Goal: Information Seeking & Learning: Check status

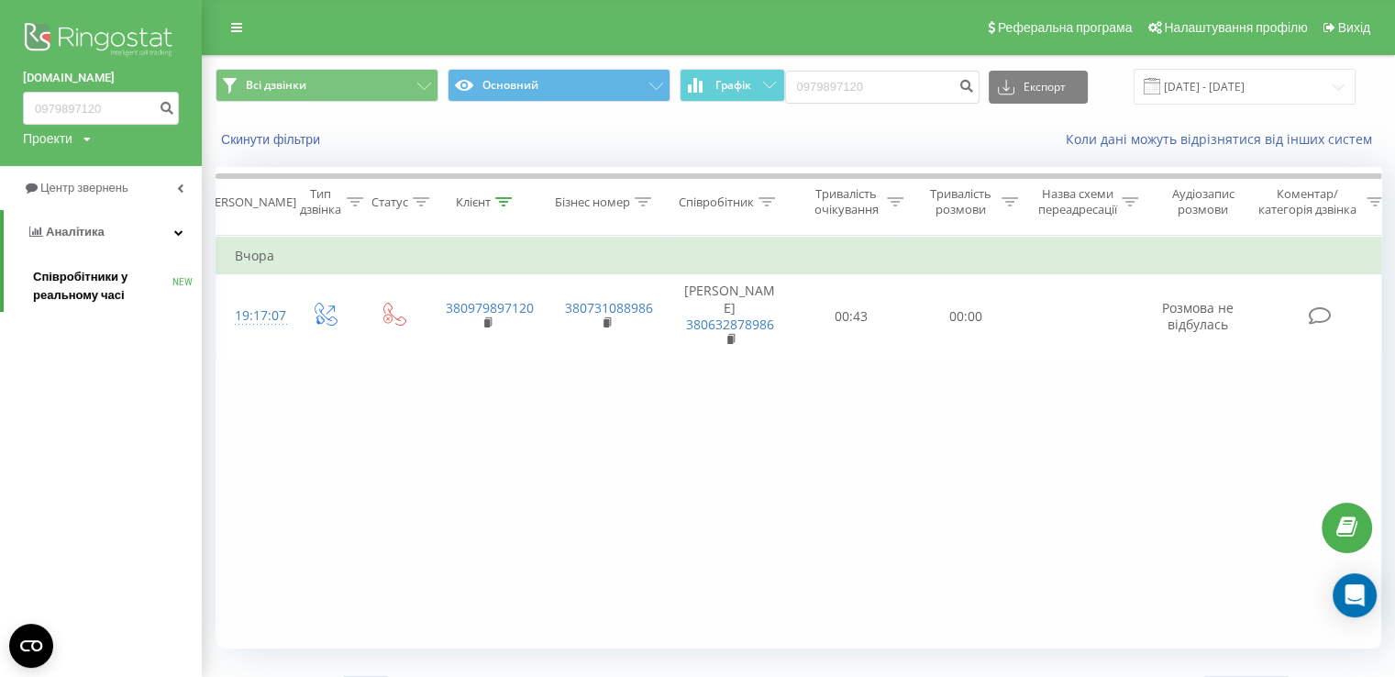
click at [70, 282] on span "Співробітники у реальному часі" at bounding box center [102, 286] width 139 height 37
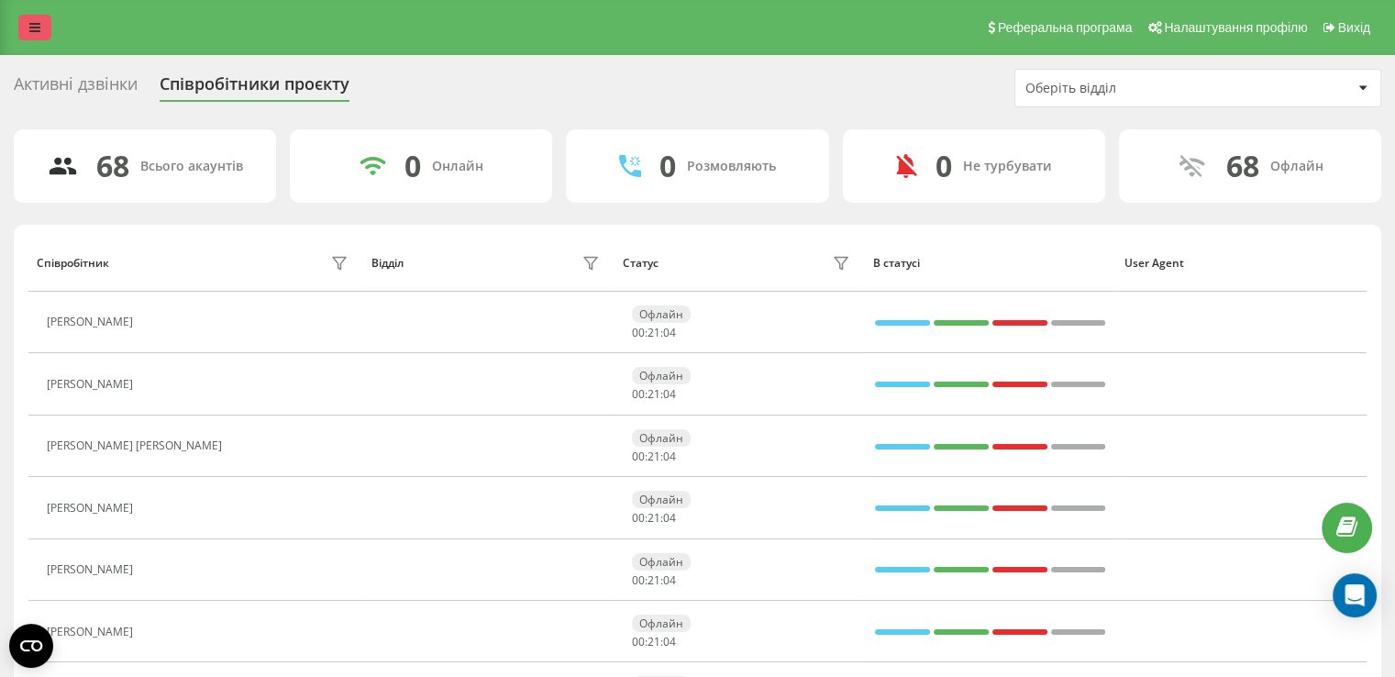
click at [26, 31] on link at bounding box center [34, 28] width 33 height 26
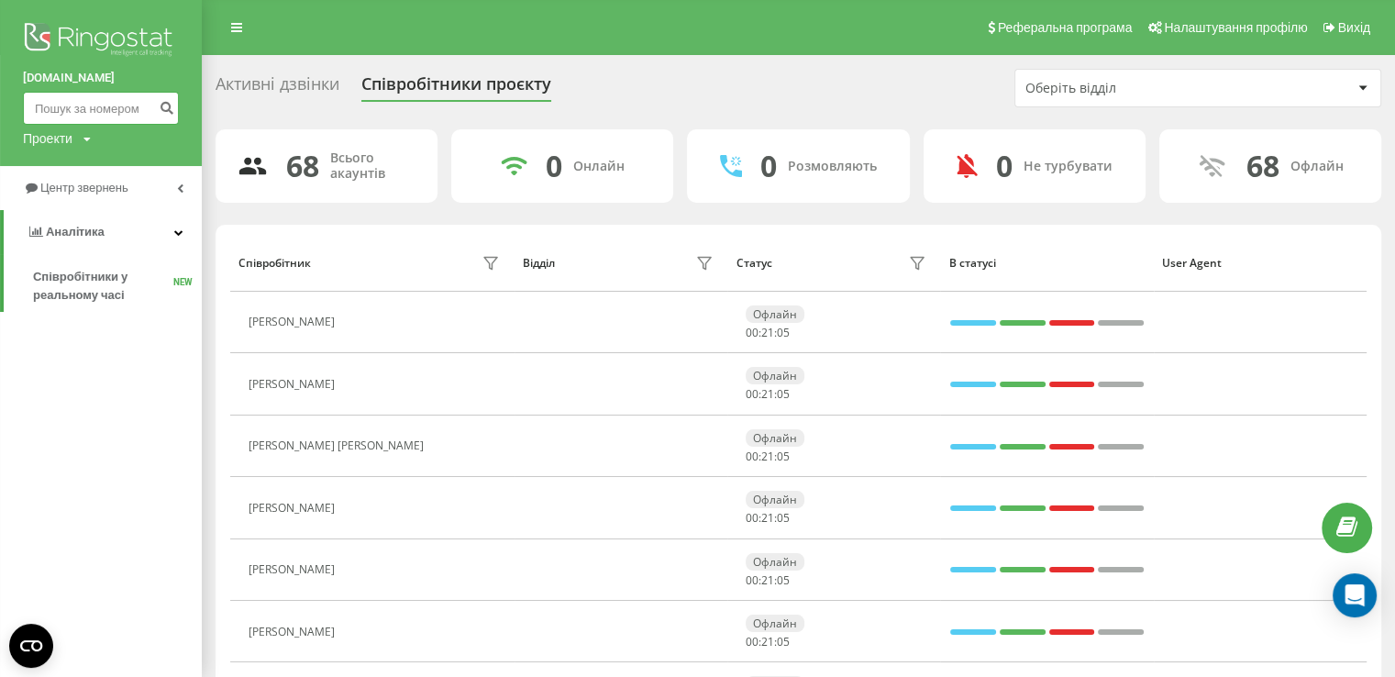
click at [63, 105] on input at bounding box center [101, 108] width 156 height 33
paste input "0675452227"
type input "0675452227"
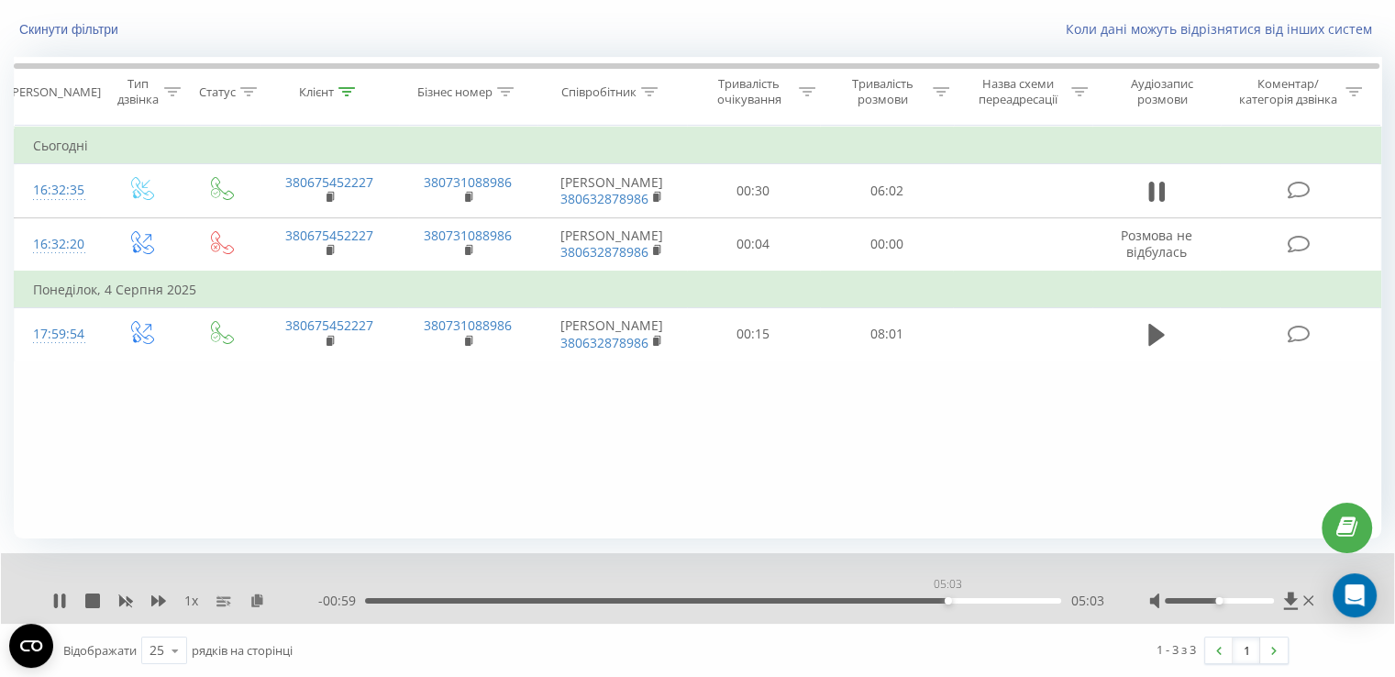
click at [947, 601] on div "05:03" at bounding box center [713, 601] width 696 height 6
click at [898, 600] on div "05:04" at bounding box center [713, 601] width 696 height 6
click at [851, 599] on div "04:39" at bounding box center [713, 601] width 696 height 6
click at [817, 598] on div "04:20" at bounding box center [713, 601] width 696 height 6
click at [766, 598] on div "03:59" at bounding box center [713, 601] width 696 height 6
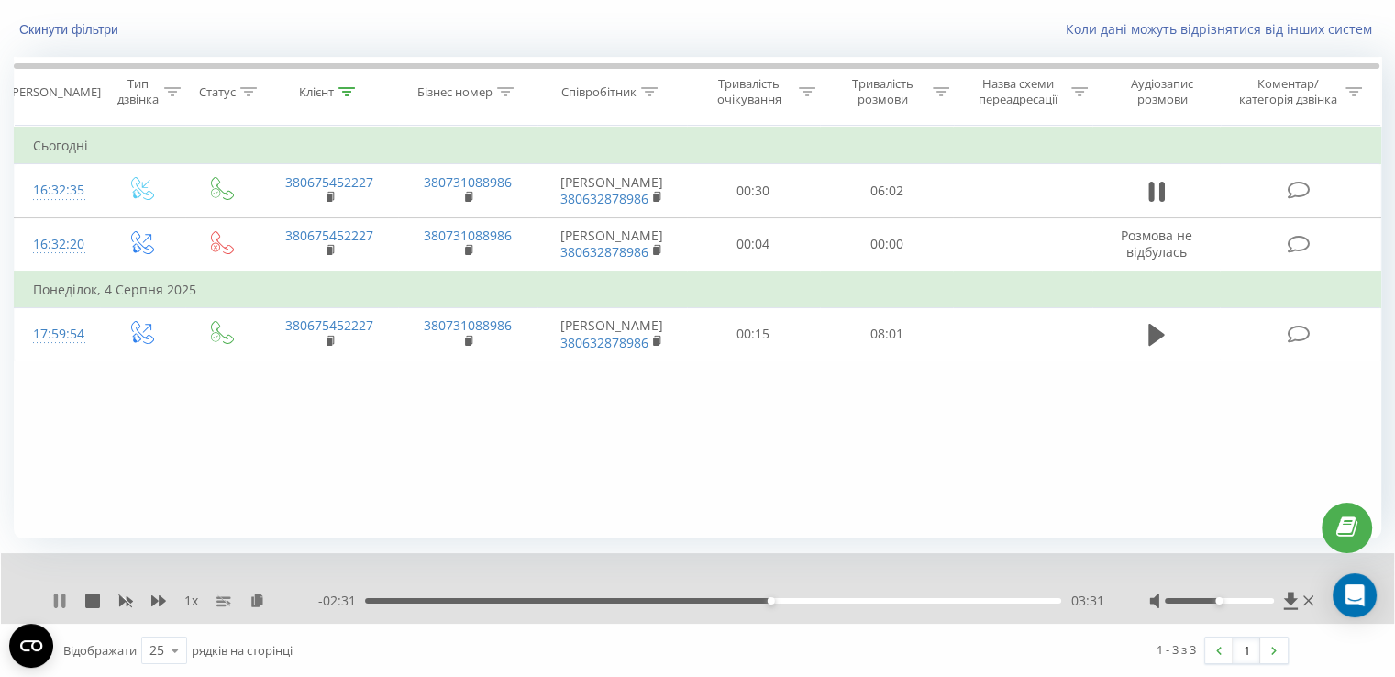
click at [58, 597] on icon at bounding box center [59, 600] width 15 height 15
click at [58, 597] on icon at bounding box center [59, 600] width 11 height 15
click at [756, 603] on div "- 02:29 03:32 03:32" at bounding box center [710, 601] width 785 height 18
click at [751, 600] on div "03:34" at bounding box center [713, 601] width 696 height 6
click at [717, 599] on div "03:22" at bounding box center [713, 601] width 696 height 6
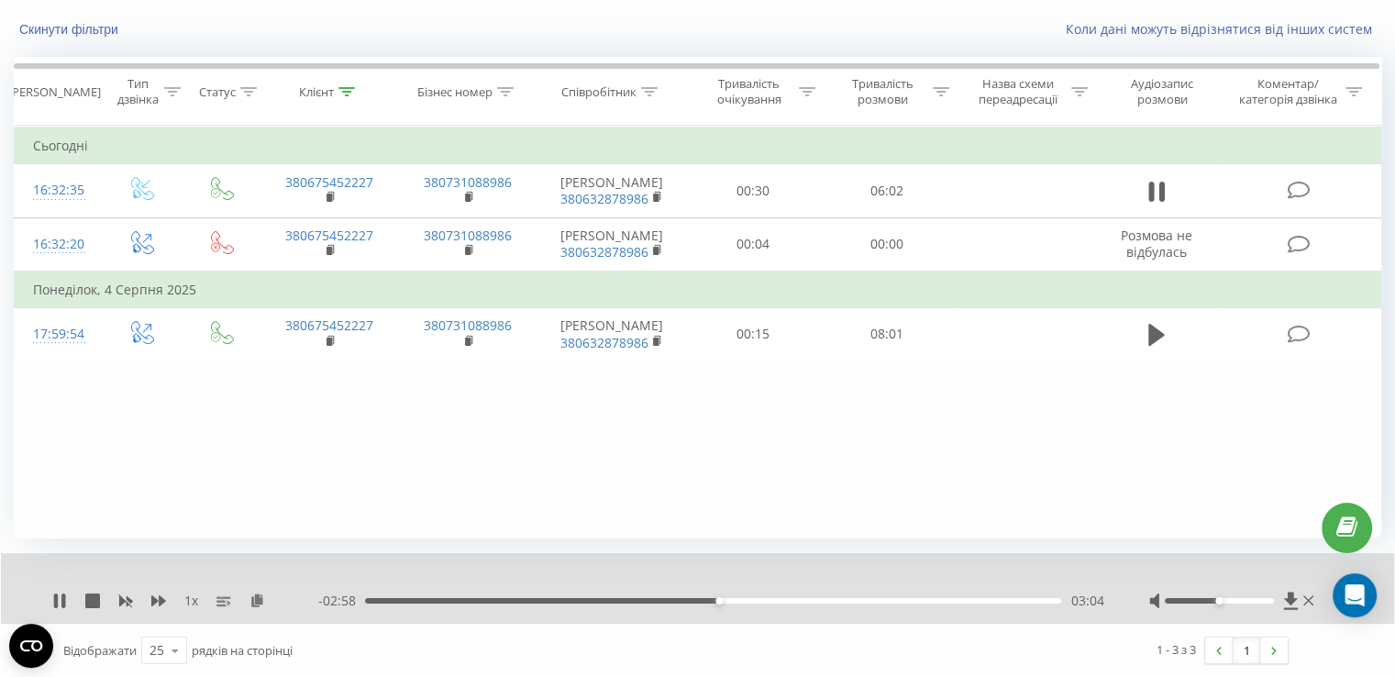
click at [757, 595] on div "- 02:58 03:04 03:04" at bounding box center [710, 601] width 785 height 18
click at [854, 599] on div "03:05" at bounding box center [713, 601] width 696 height 6
click at [823, 602] on div "04:15" at bounding box center [713, 601] width 696 height 6
click at [811, 599] on div "03:52" at bounding box center [713, 601] width 696 height 6
click at [631, 599] on div "03:56" at bounding box center [713, 601] width 696 height 6
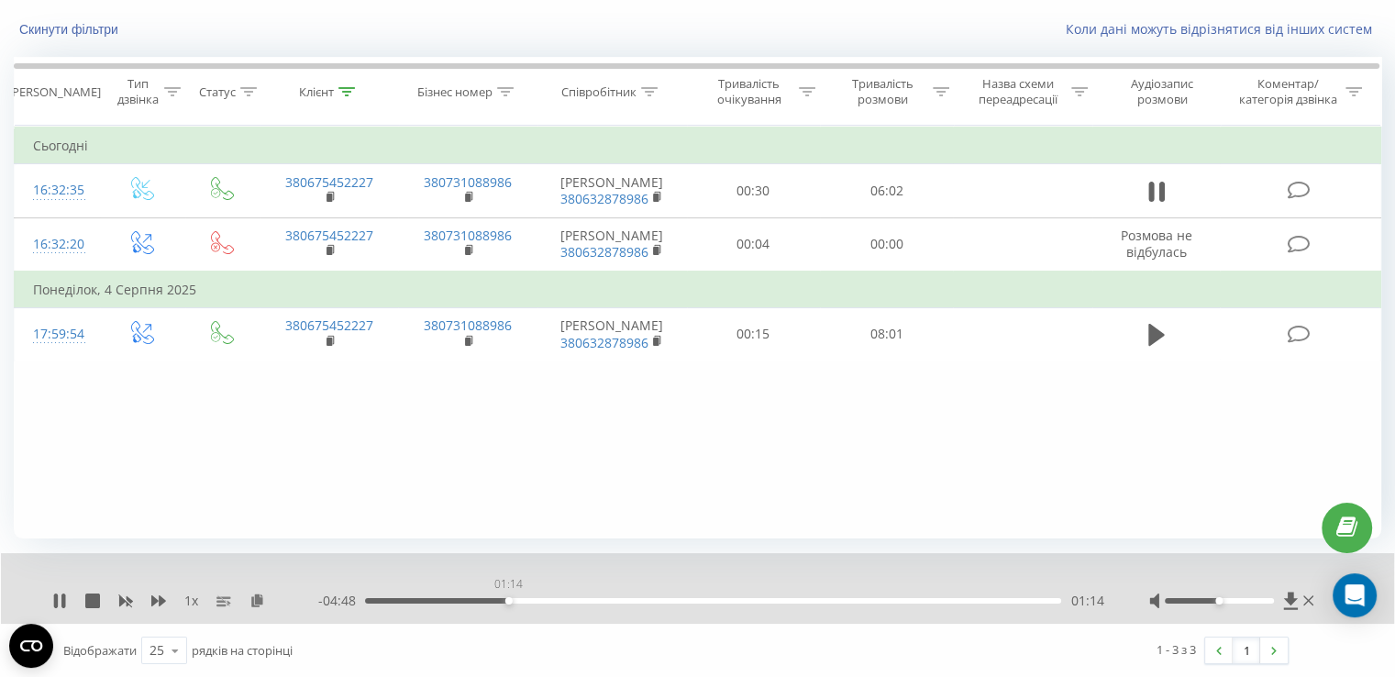
click at [508, 601] on div "01:14" at bounding box center [713, 601] width 696 height 6
click at [854, 599] on div "04:14" at bounding box center [713, 601] width 696 height 6
click at [796, 601] on div "03:44" at bounding box center [713, 601] width 696 height 6
click at [866, 598] on div "03:44" at bounding box center [713, 601] width 696 height 6
click at [883, 598] on div "04:21" at bounding box center [713, 601] width 696 height 6
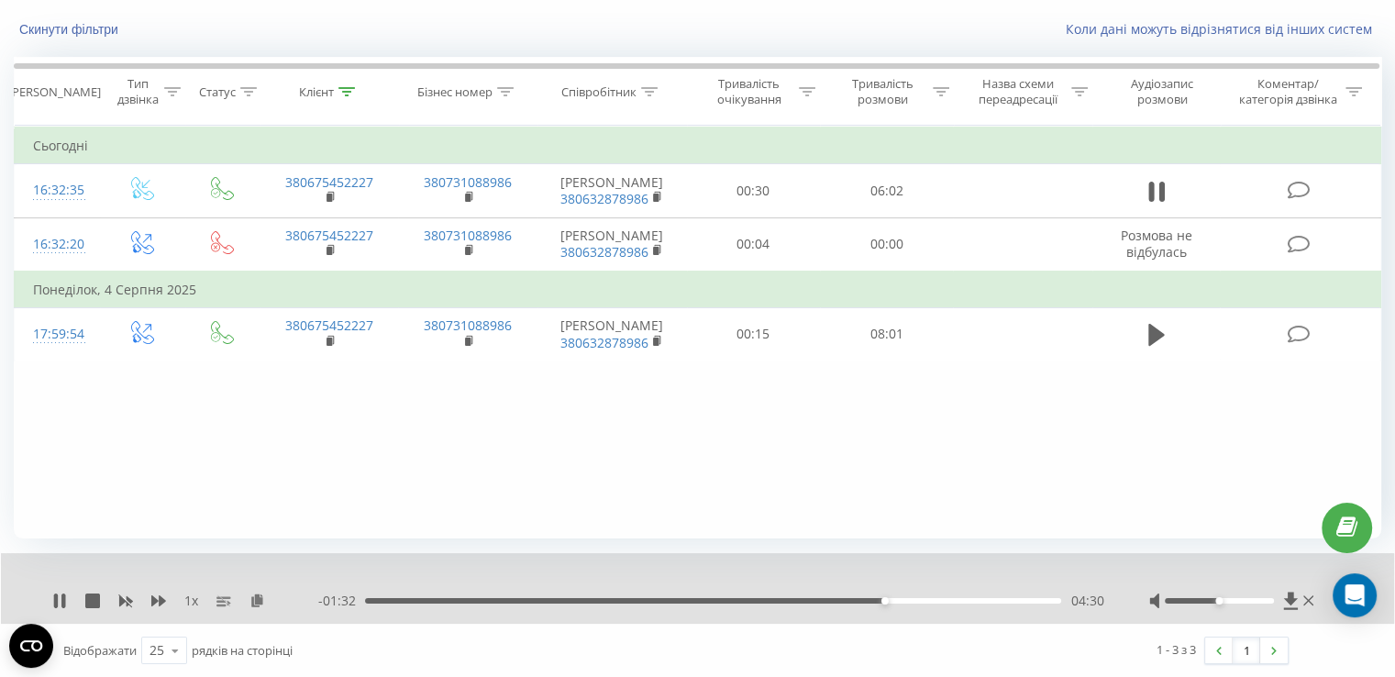
click at [895, 599] on div "04:30" at bounding box center [713, 601] width 696 height 6
click at [902, 599] on div "04:40" at bounding box center [713, 601] width 696 height 6
click at [912, 600] on div "04:44" at bounding box center [713, 601] width 696 height 6
click at [746, 600] on div "04:50" at bounding box center [713, 601] width 696 height 6
click at [688, 599] on div "03:19" at bounding box center [713, 601] width 696 height 6
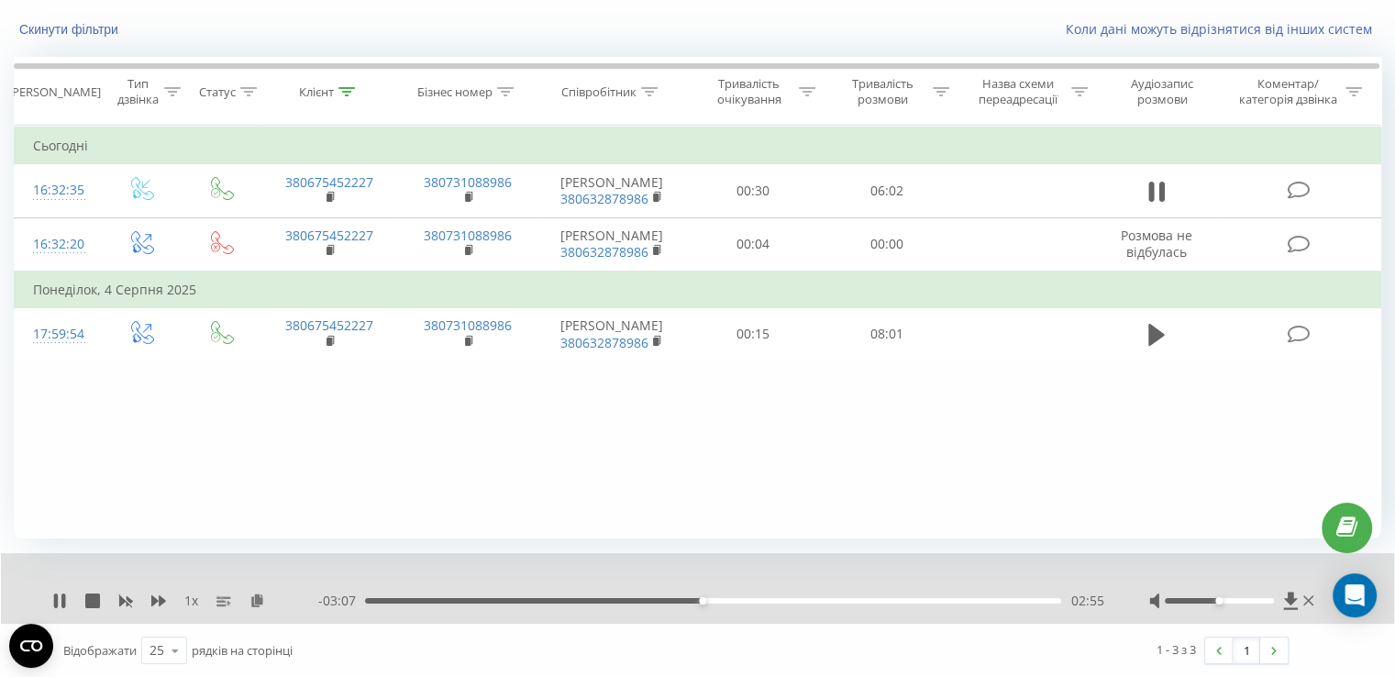
click at [609, 602] on div "02:55" at bounding box center [713, 601] width 696 height 6
click at [687, 602] on div "02:47" at bounding box center [713, 601] width 696 height 6
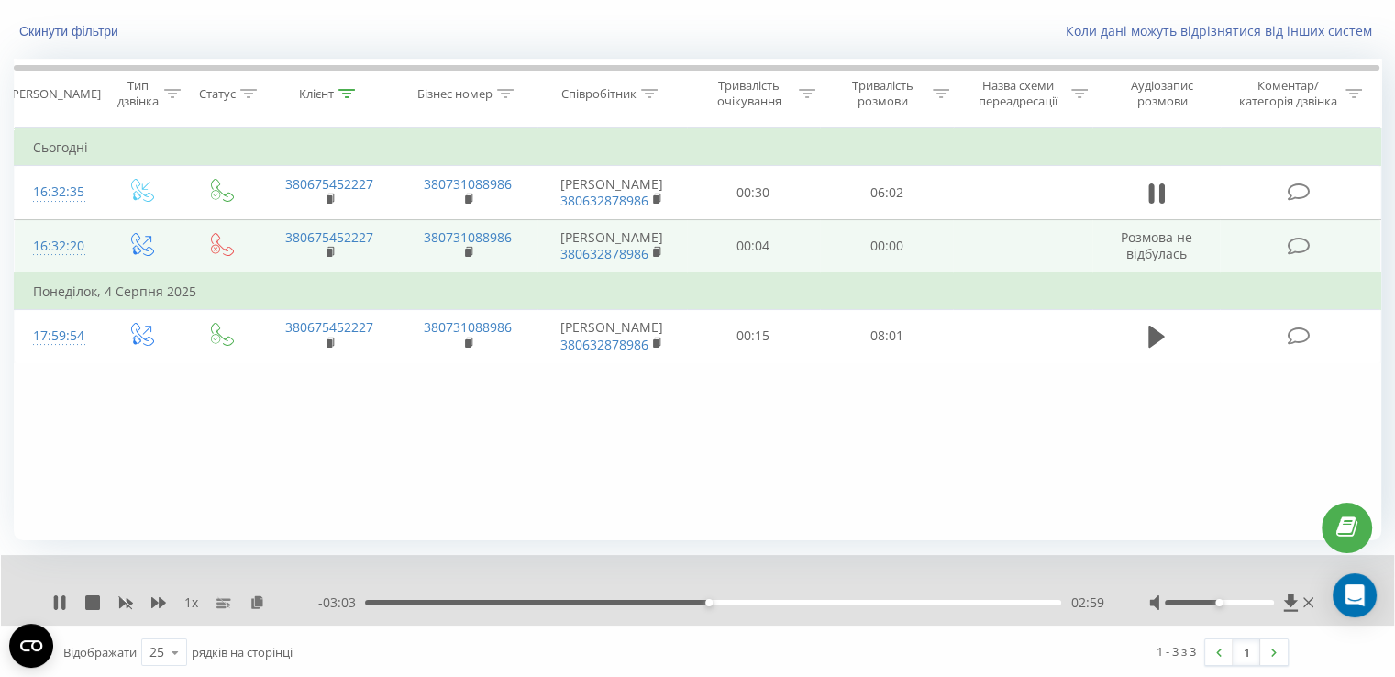
scroll to position [110, 0]
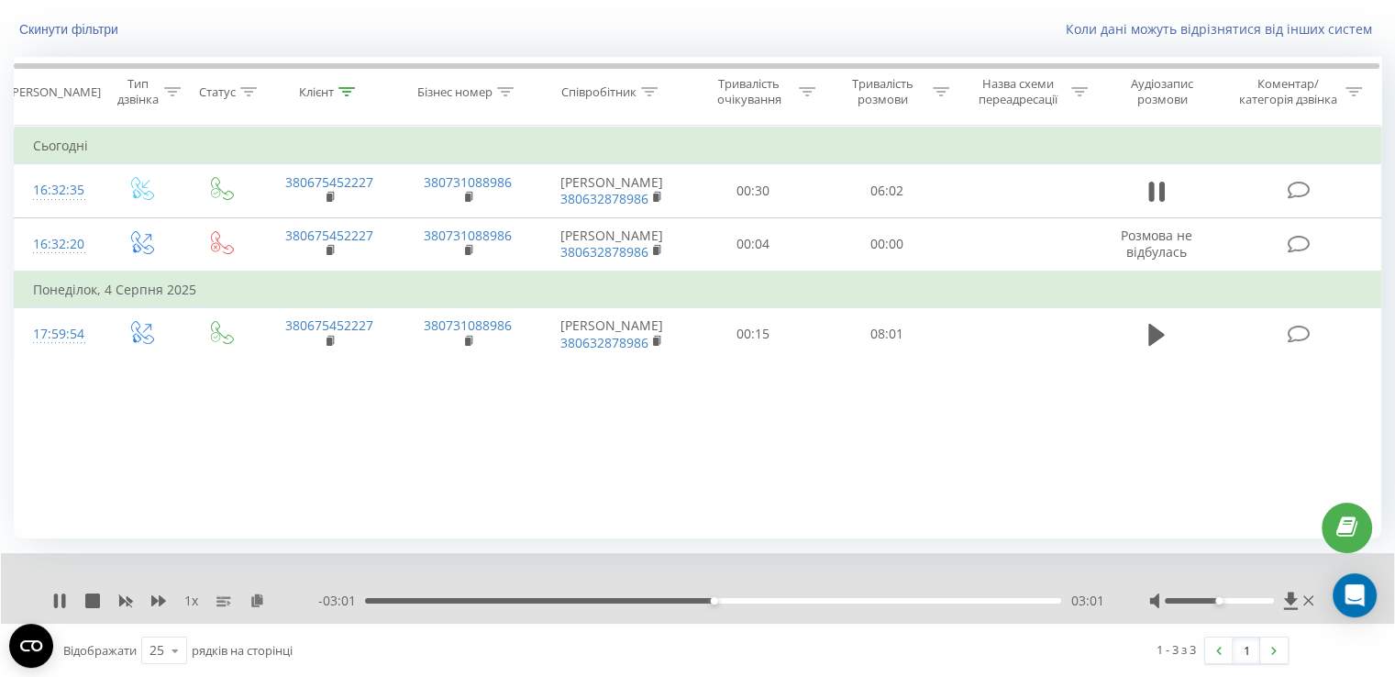
click at [195, 592] on span "1 x" at bounding box center [191, 601] width 14 height 18
click at [191, 605] on span "1 x" at bounding box center [191, 601] width 14 height 18
click at [186, 607] on span "1 x" at bounding box center [191, 601] width 14 height 18
click at [197, 602] on span "1 x" at bounding box center [191, 601] width 14 height 18
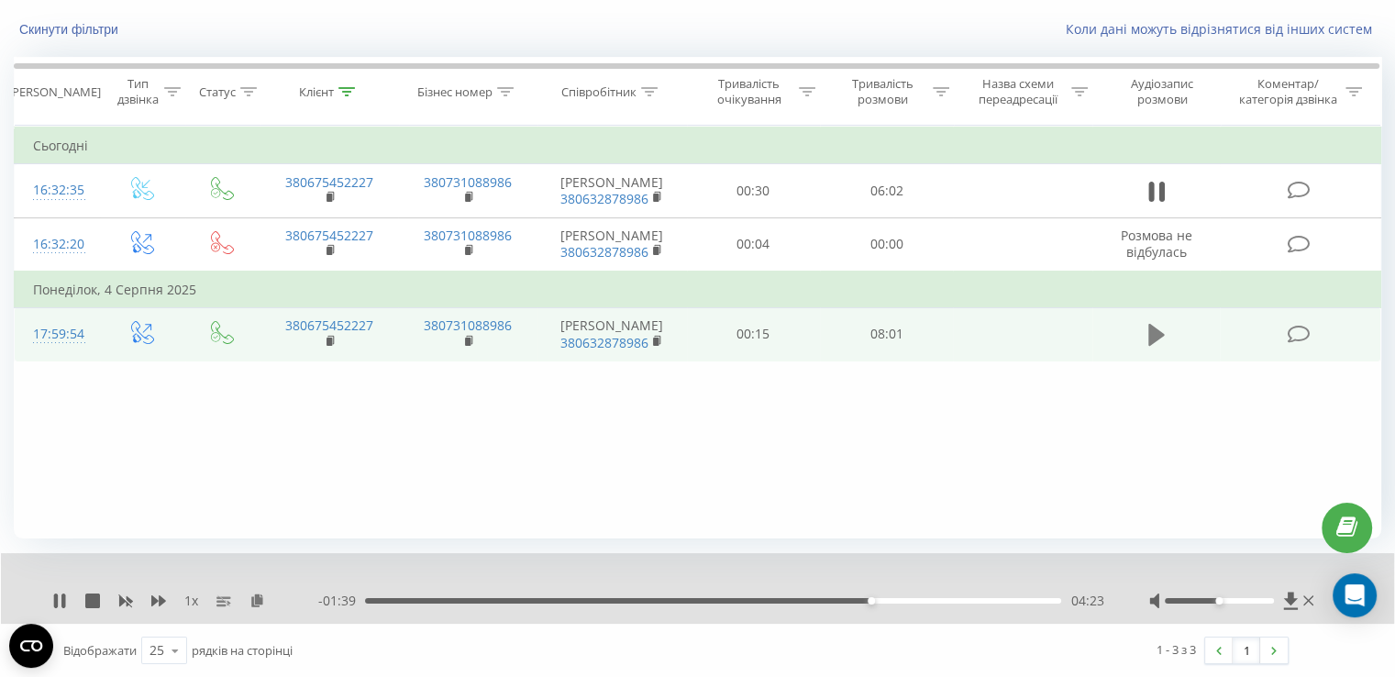
click at [1150, 346] on icon at bounding box center [1156, 335] width 17 height 22
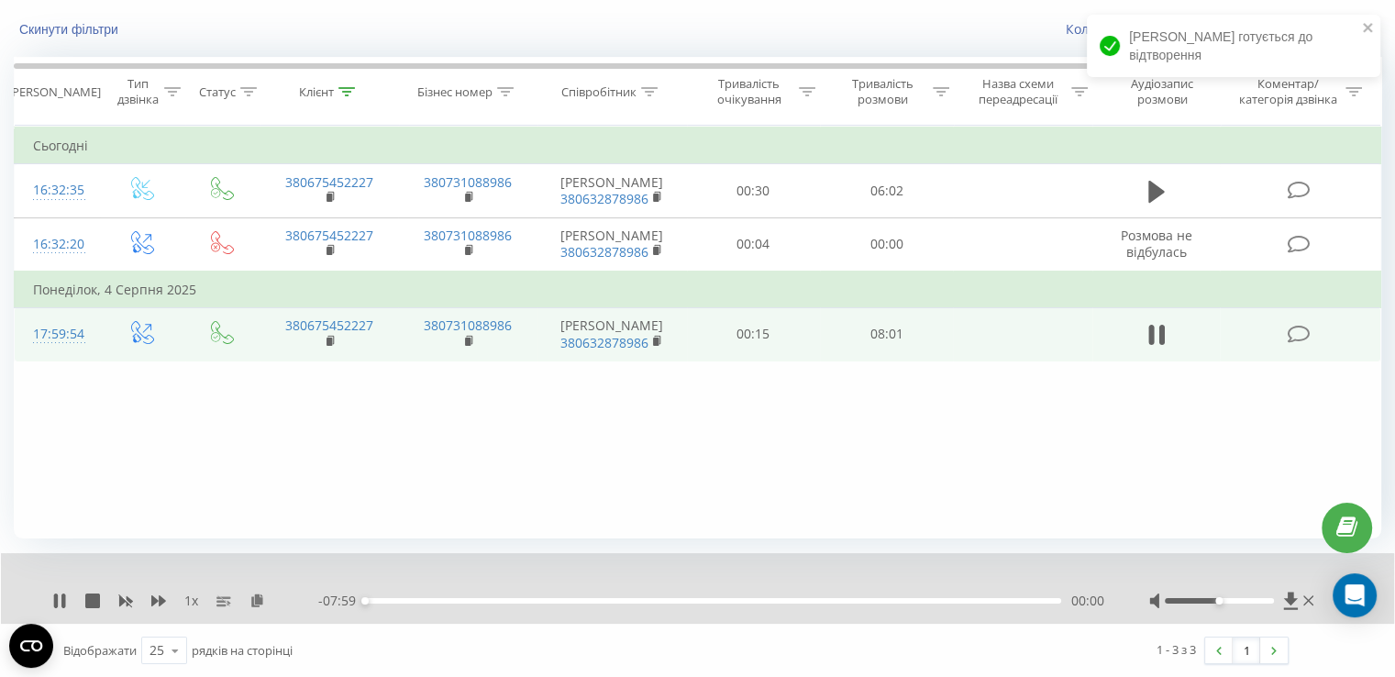
click at [492, 598] on div "00:00" at bounding box center [713, 601] width 696 height 6
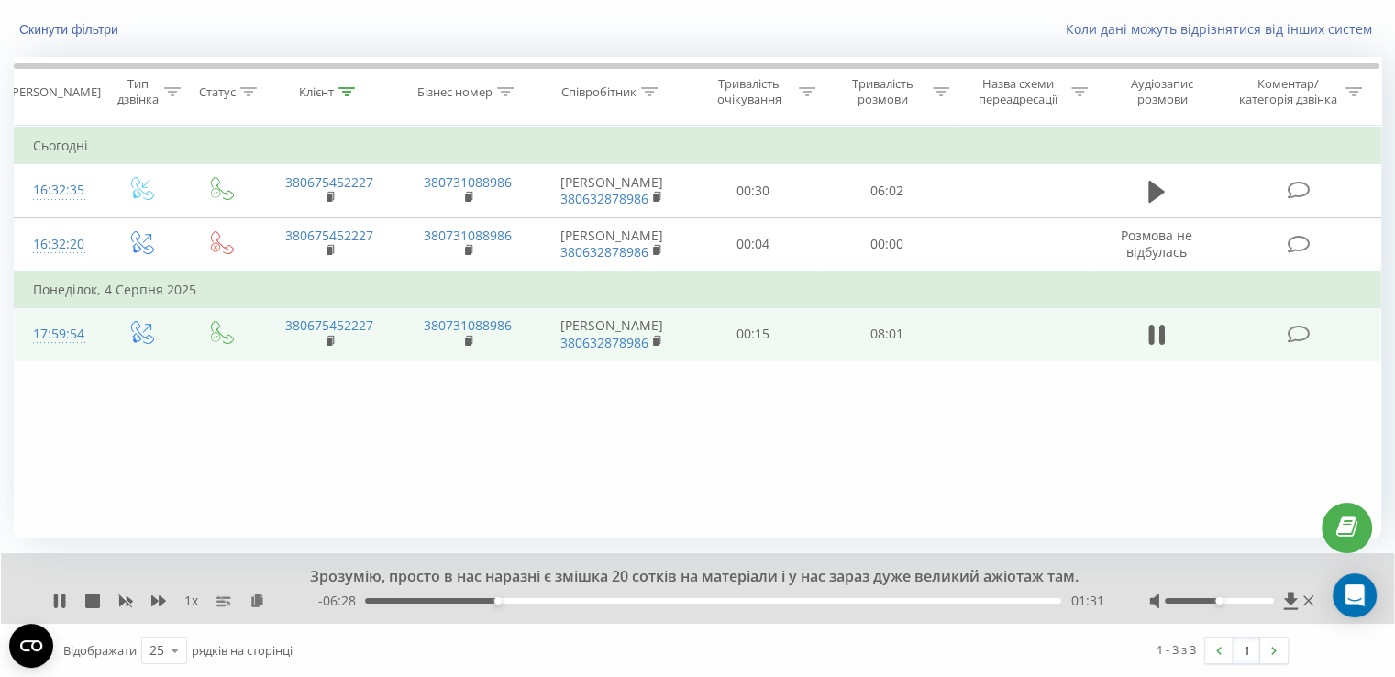
click at [394, 599] on div "01:31" at bounding box center [713, 601] width 696 height 6
click at [411, 598] on div "00:32" at bounding box center [713, 601] width 696 height 6
click at [433, 601] on div "00:36" at bounding box center [713, 601] width 696 height 6
click at [449, 598] on div "00:58" at bounding box center [713, 601] width 696 height 6
click at [463, 598] on div "00:58" at bounding box center [713, 601] width 696 height 6
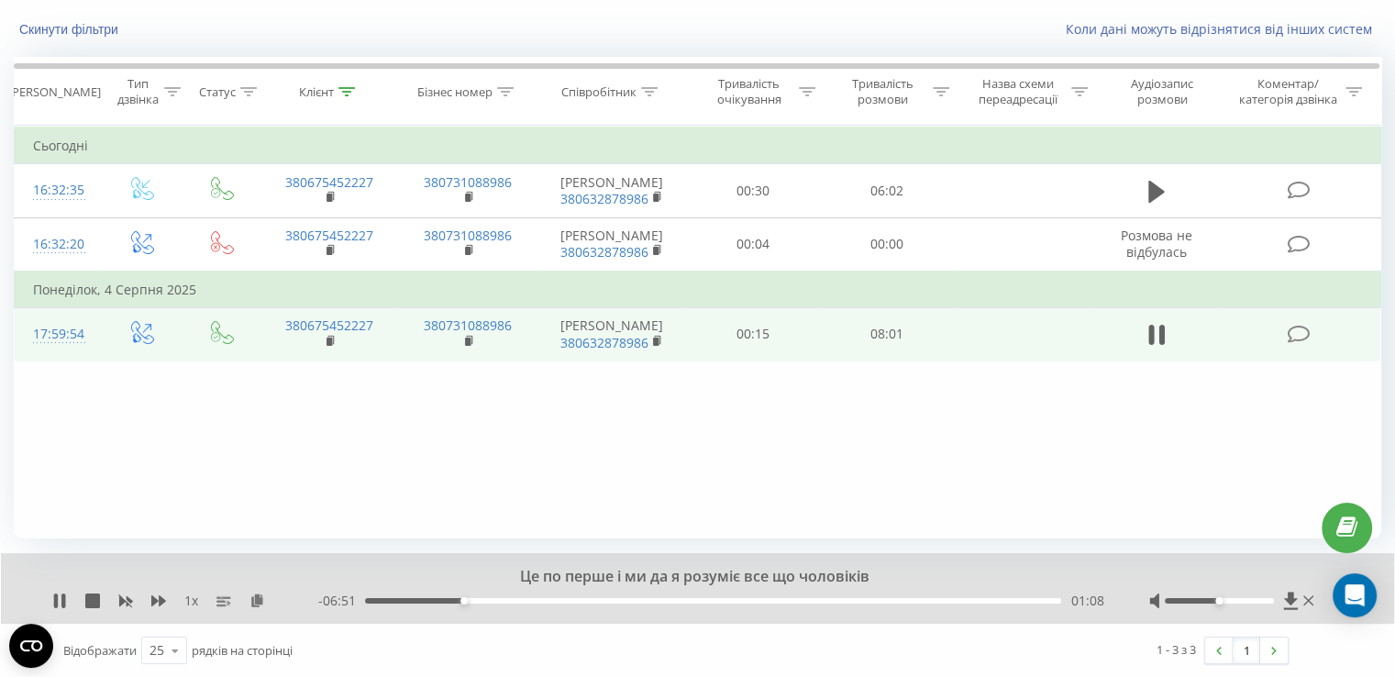
click at [484, 598] on div "01:08" at bounding box center [713, 601] width 696 height 6
click at [504, 598] on div "01:23" at bounding box center [713, 601] width 696 height 6
click at [514, 599] on div "01:36" at bounding box center [713, 601] width 696 height 6
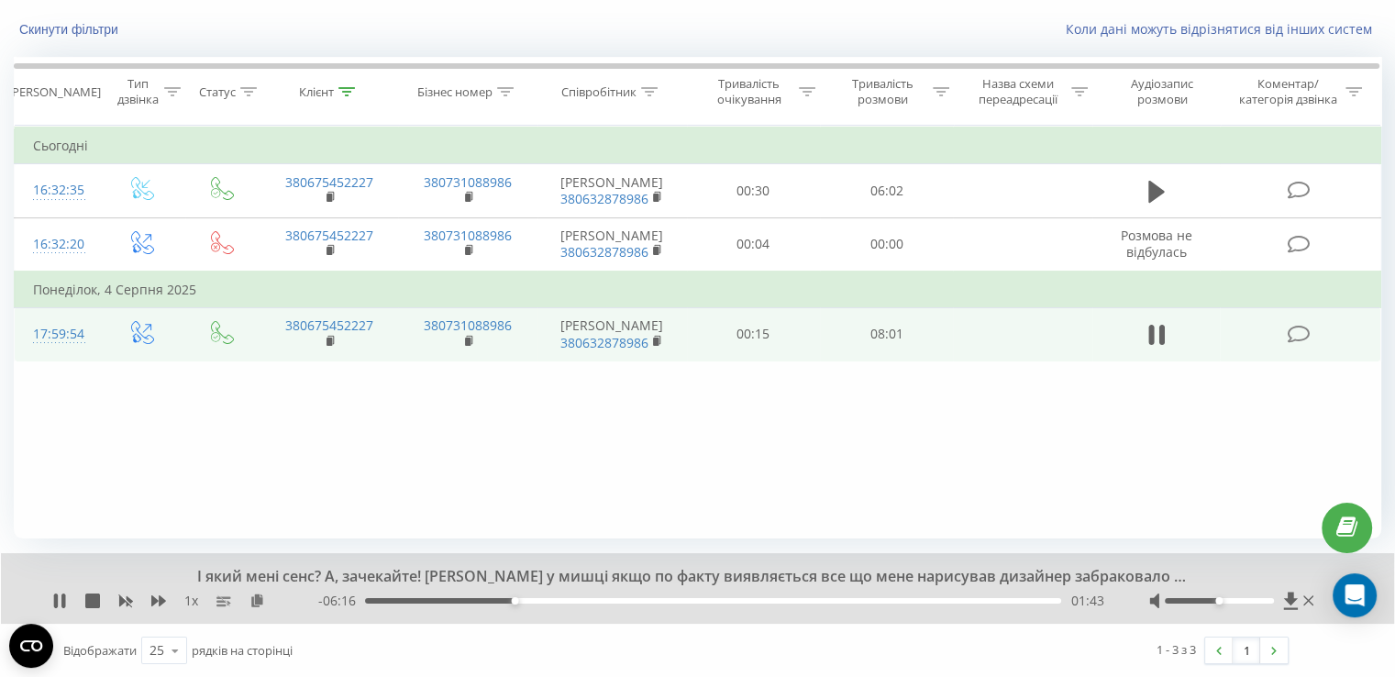
click at [527, 599] on div "01:43" at bounding box center [713, 601] width 696 height 6
click at [541, 599] on div "02:01" at bounding box center [713, 601] width 696 height 6
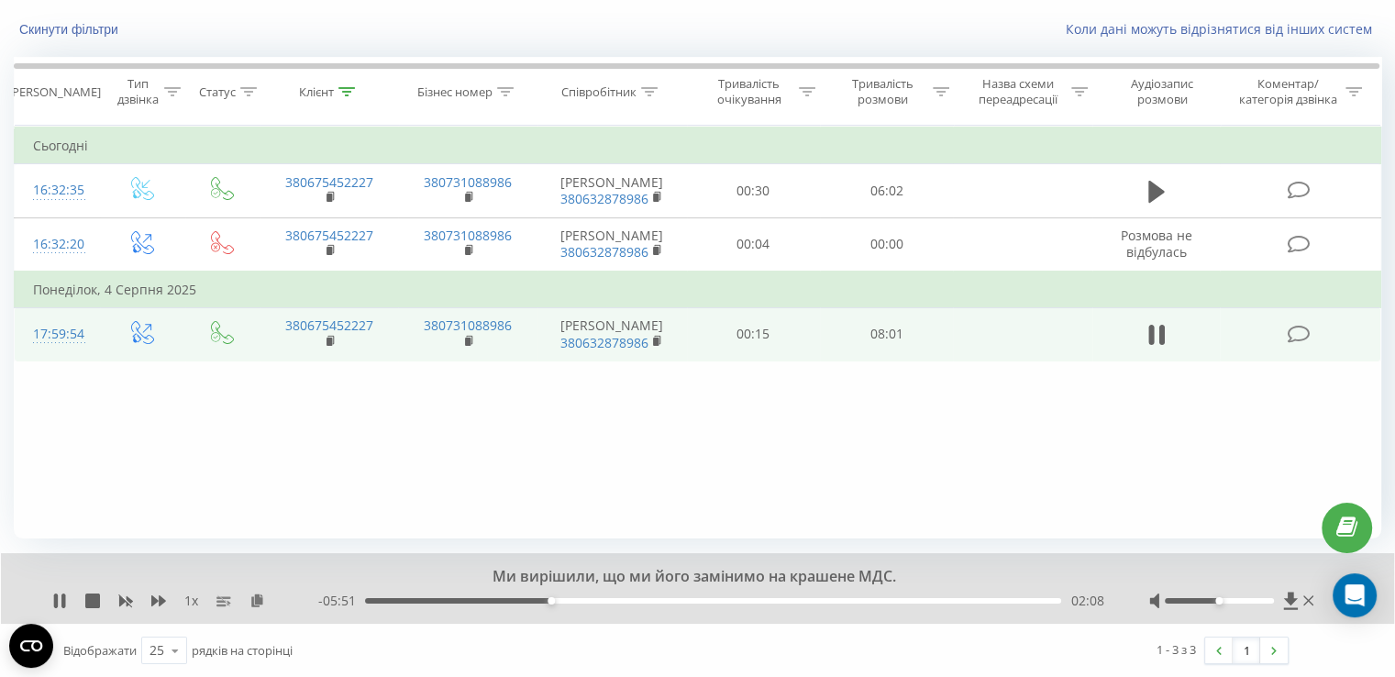
click at [594, 599] on div "02:08" at bounding box center [713, 601] width 696 height 6
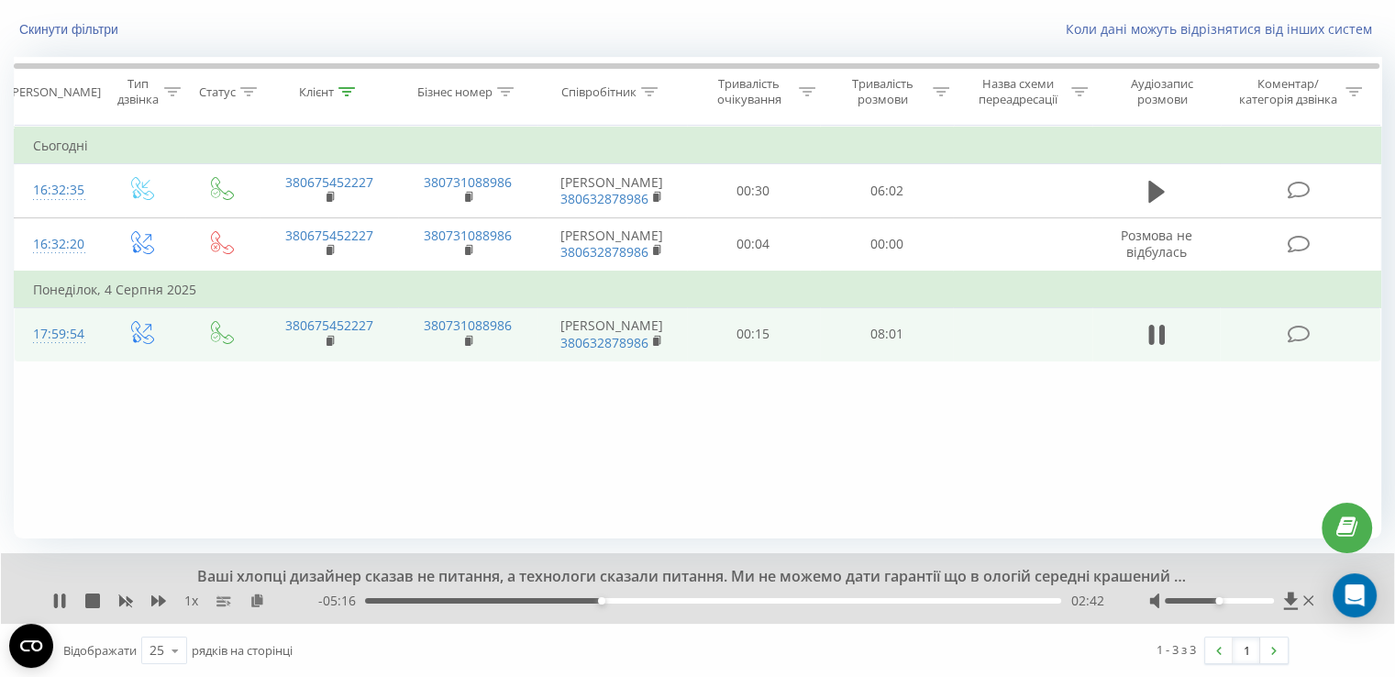
click at [626, 599] on div "02:42" at bounding box center [713, 601] width 696 height 6
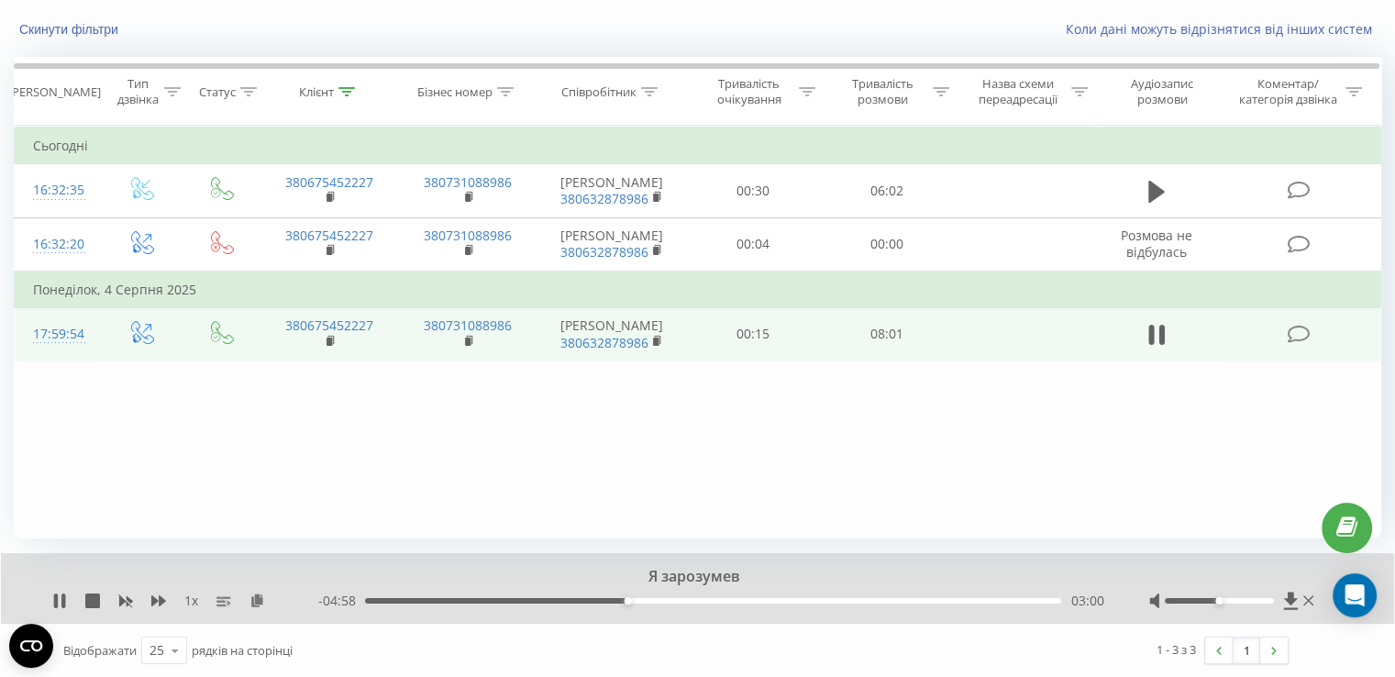
click at [644, 599] on div "03:00" at bounding box center [713, 601] width 696 height 6
click at [678, 599] on div "03:13" at bounding box center [713, 601] width 696 height 6
click at [679, 600] on div "03:36" at bounding box center [713, 601] width 696 height 6
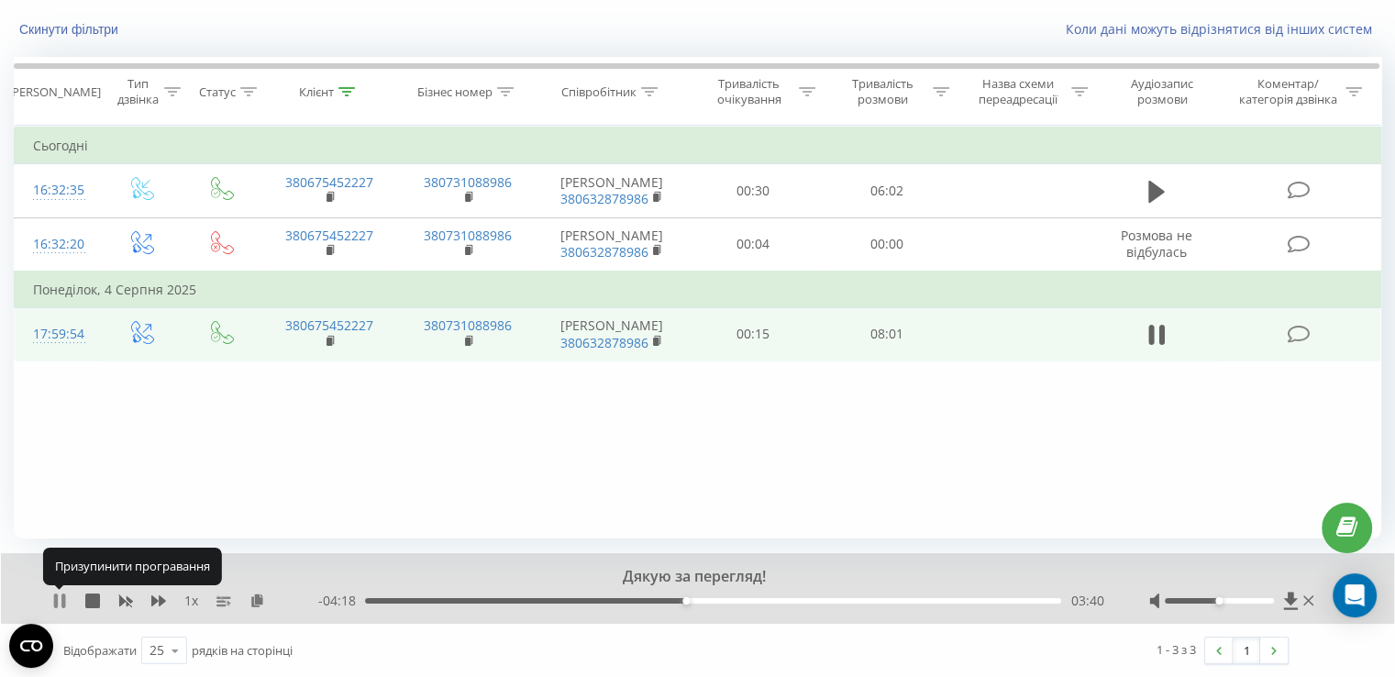
click at [61, 601] on icon at bounding box center [59, 600] width 15 height 15
click at [56, 594] on icon at bounding box center [59, 600] width 11 height 15
click at [59, 595] on icon at bounding box center [59, 600] width 15 height 15
click at [50, 599] on div "Дякую за перегляд! 1 x - 04:14 03:44 03:44" at bounding box center [697, 588] width 1393 height 71
click at [61, 595] on icon at bounding box center [59, 600] width 15 height 15
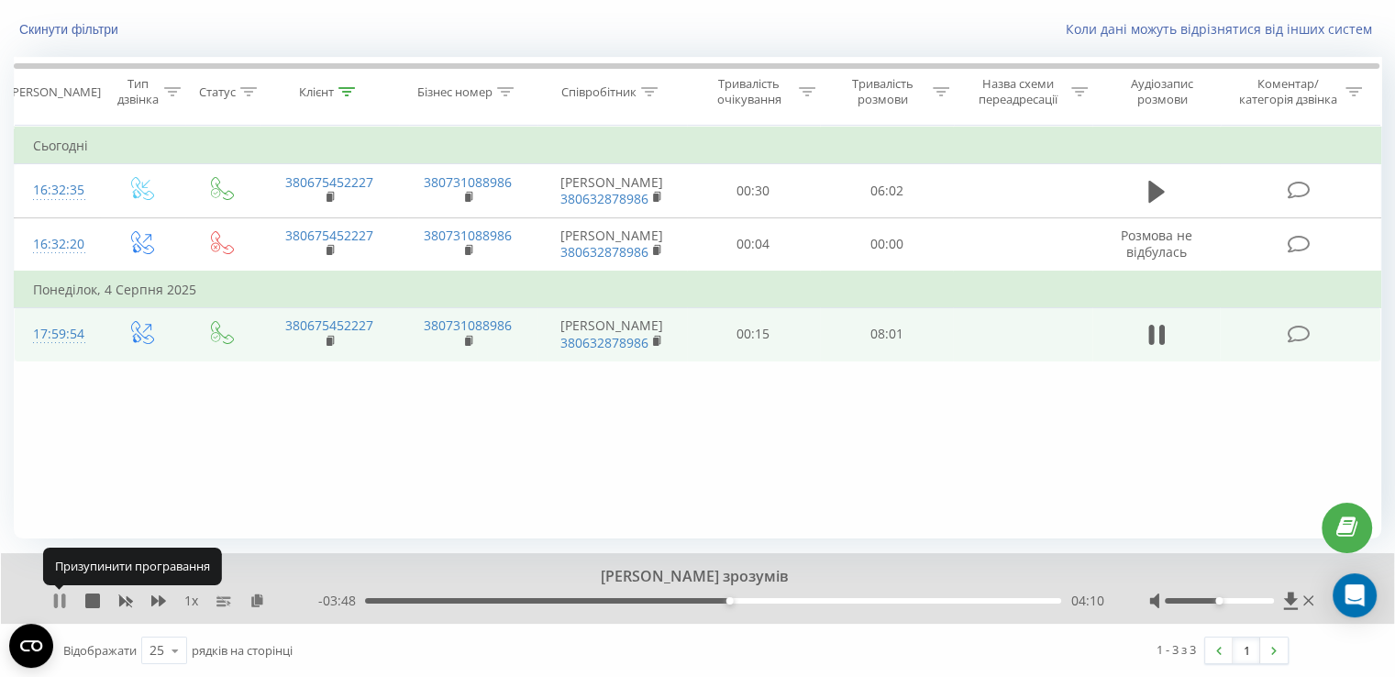
click at [66, 600] on icon at bounding box center [59, 600] width 15 height 15
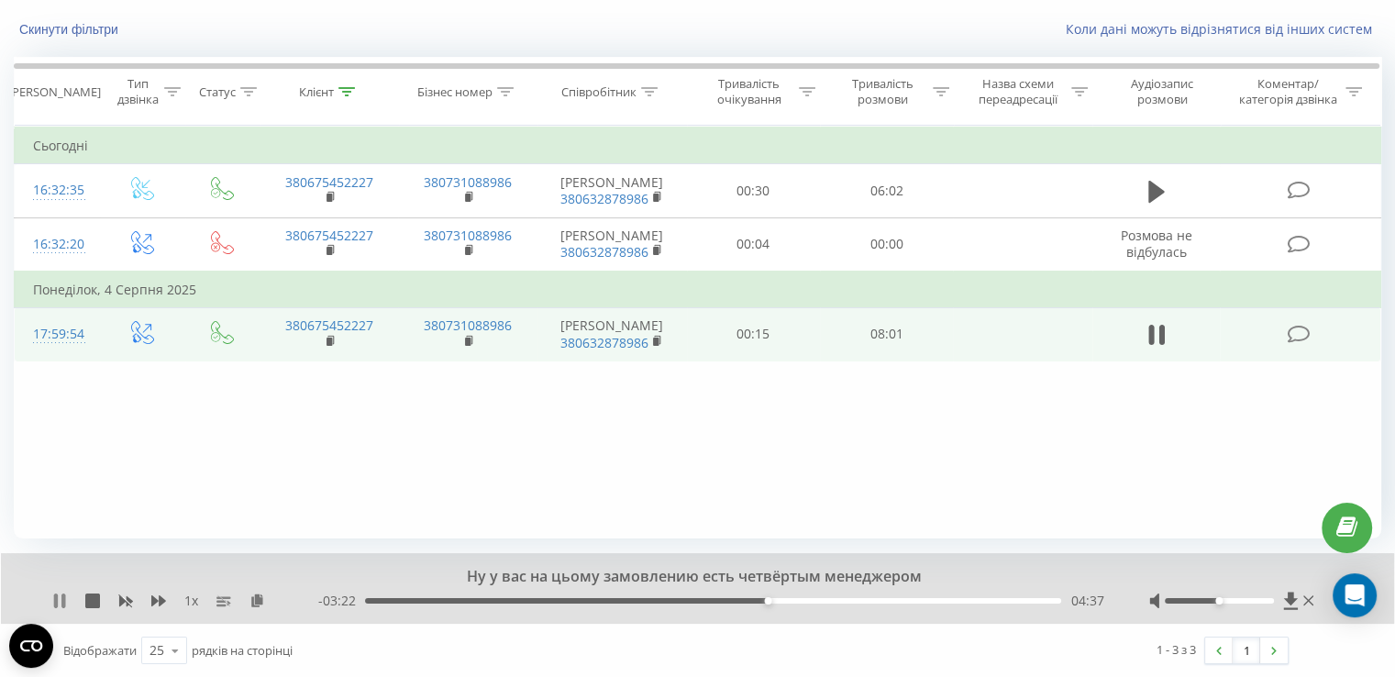
click at [57, 597] on icon at bounding box center [56, 600] width 4 height 15
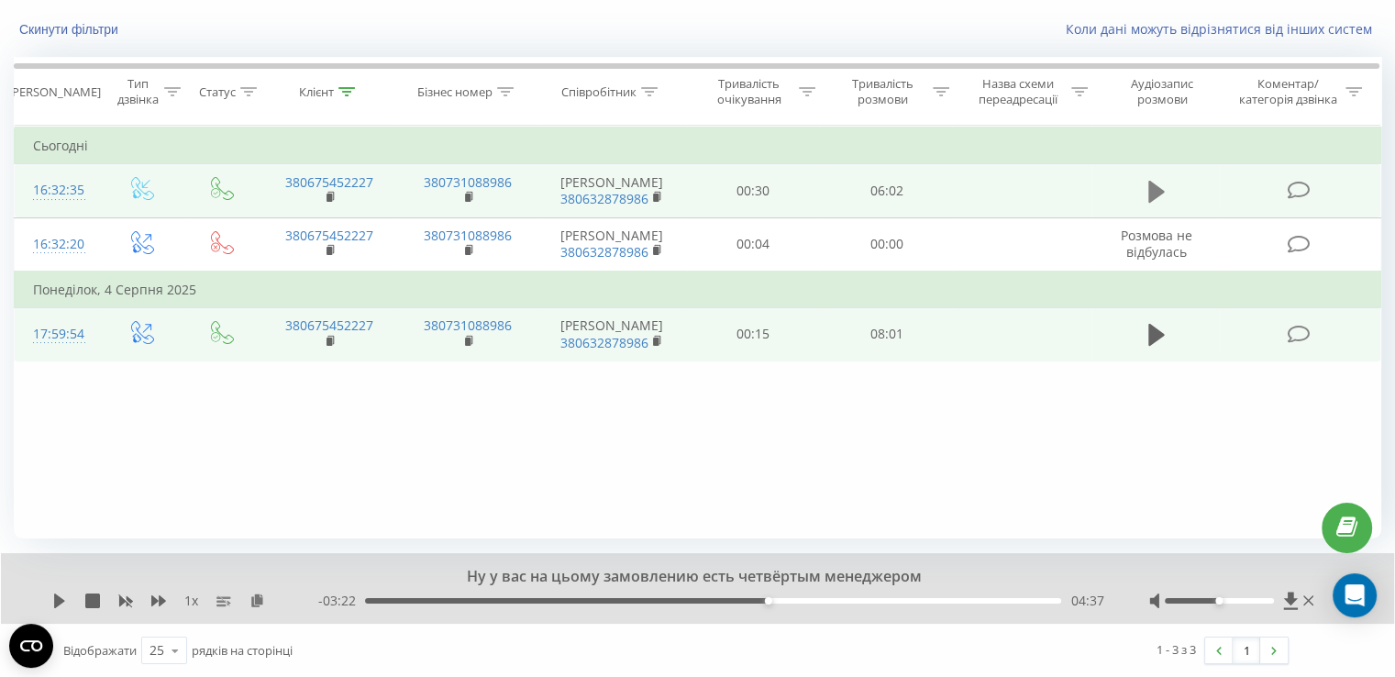
click at [1148, 203] on icon at bounding box center [1156, 192] width 17 height 22
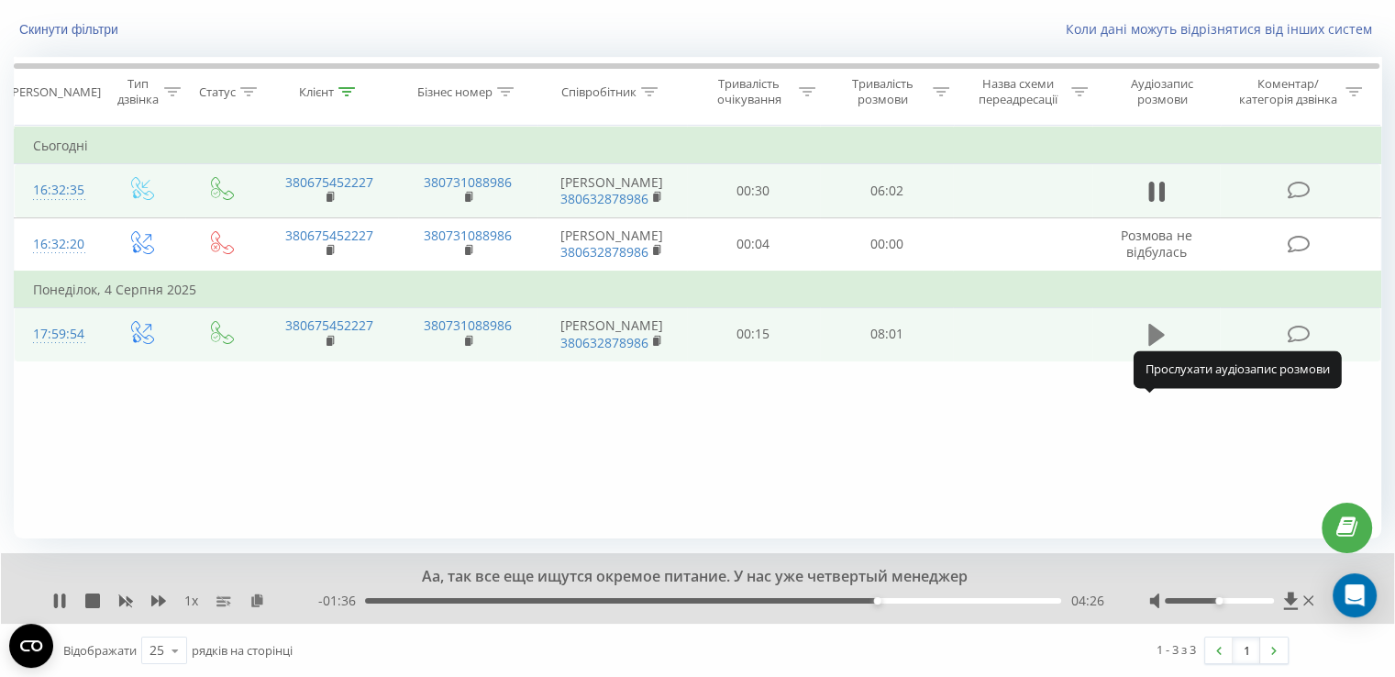
click at [1148, 346] on icon at bounding box center [1156, 335] width 17 height 22
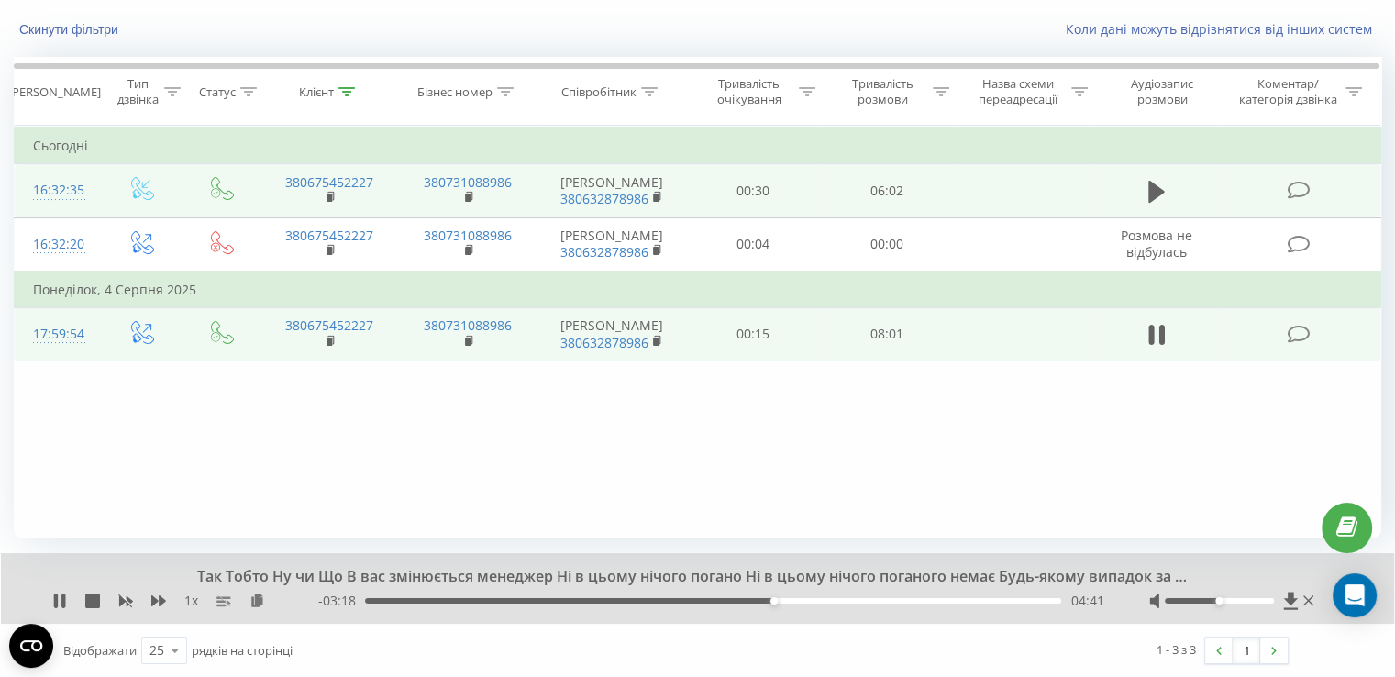
click at [366, 599] on div "04:41" at bounding box center [713, 601] width 696 height 6
click at [1153, 205] on icon at bounding box center [1156, 192] width 17 height 26
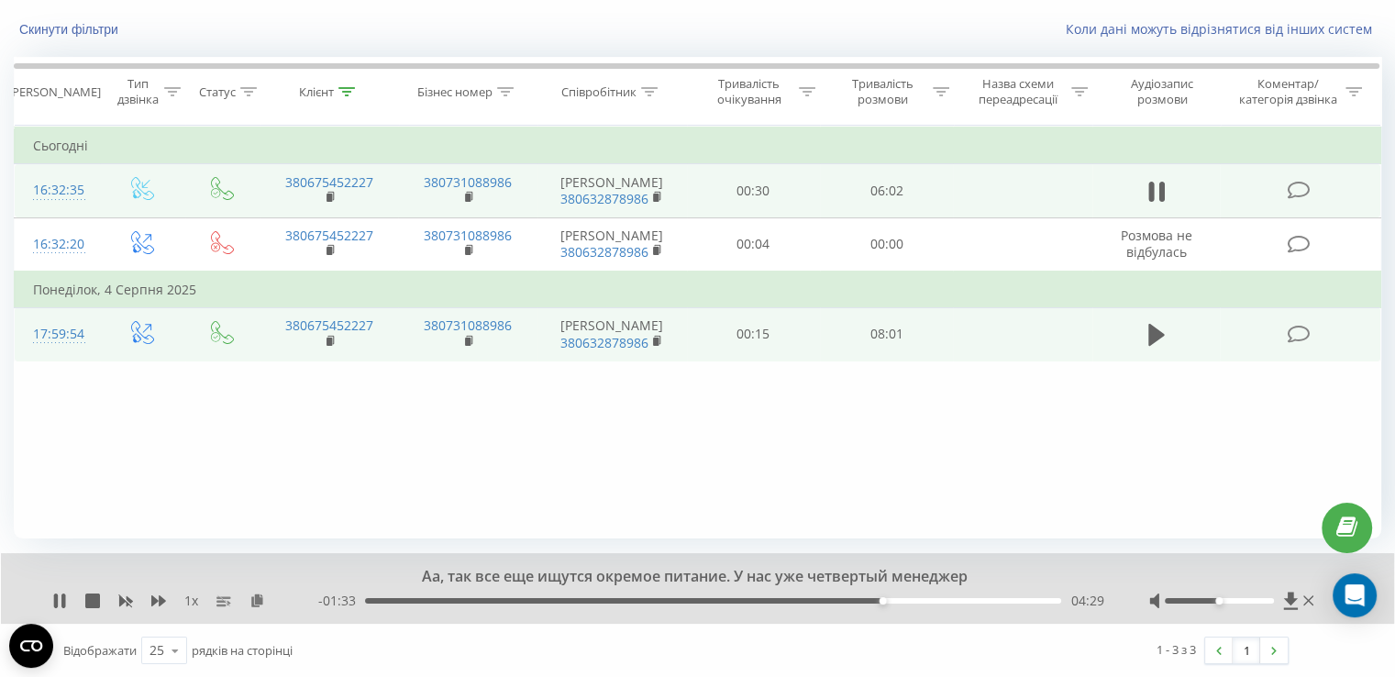
click at [365, 599] on div "04:29" at bounding box center [713, 601] width 696 height 6
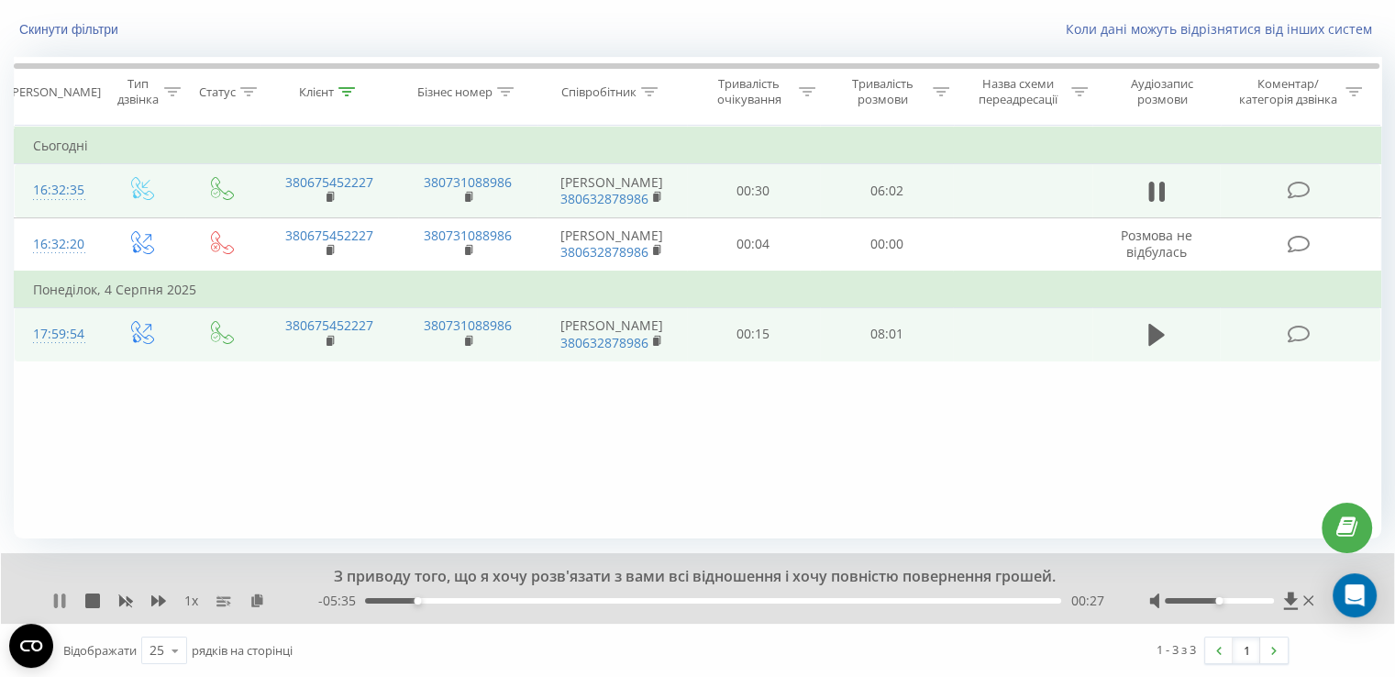
click at [61, 593] on icon at bounding box center [63, 600] width 4 height 15
